Goal: Information Seeking & Learning: Learn about a topic

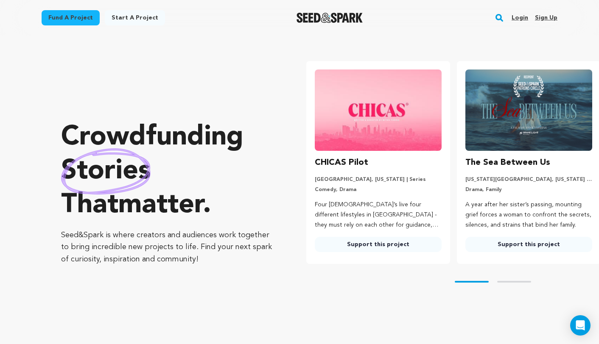
click at [494, 19] on div "Fund a project Start a project Search Login Sign up Start a project Fund a proj…" at bounding box center [292, 18] width 529 height 22
click at [497, 18] on rect "button" at bounding box center [499, 18] width 10 height 10
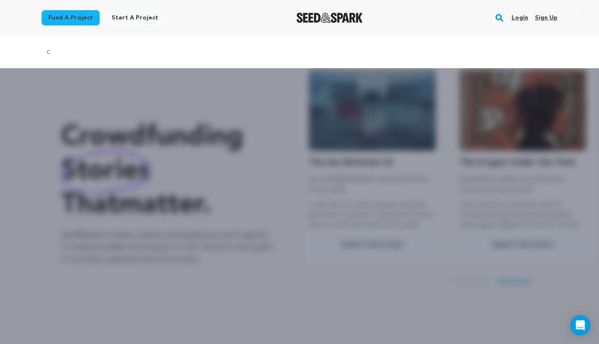
scroll to position [0, 157]
type input "co-producer"
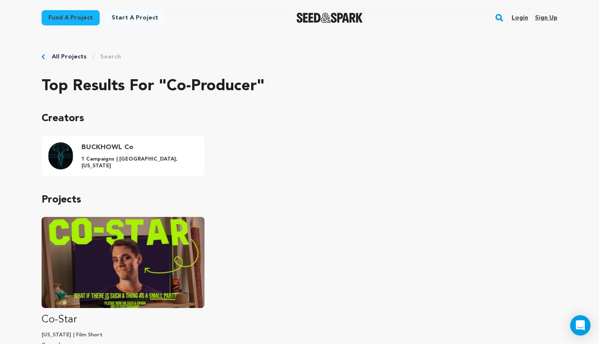
click at [357, 17] on img "Seed&Spark Homepage" at bounding box center [329, 18] width 67 height 10
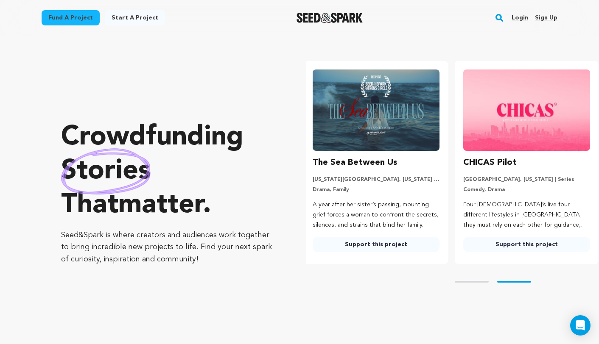
scroll to position [0, 157]
